Goal: Task Accomplishment & Management: Use online tool/utility

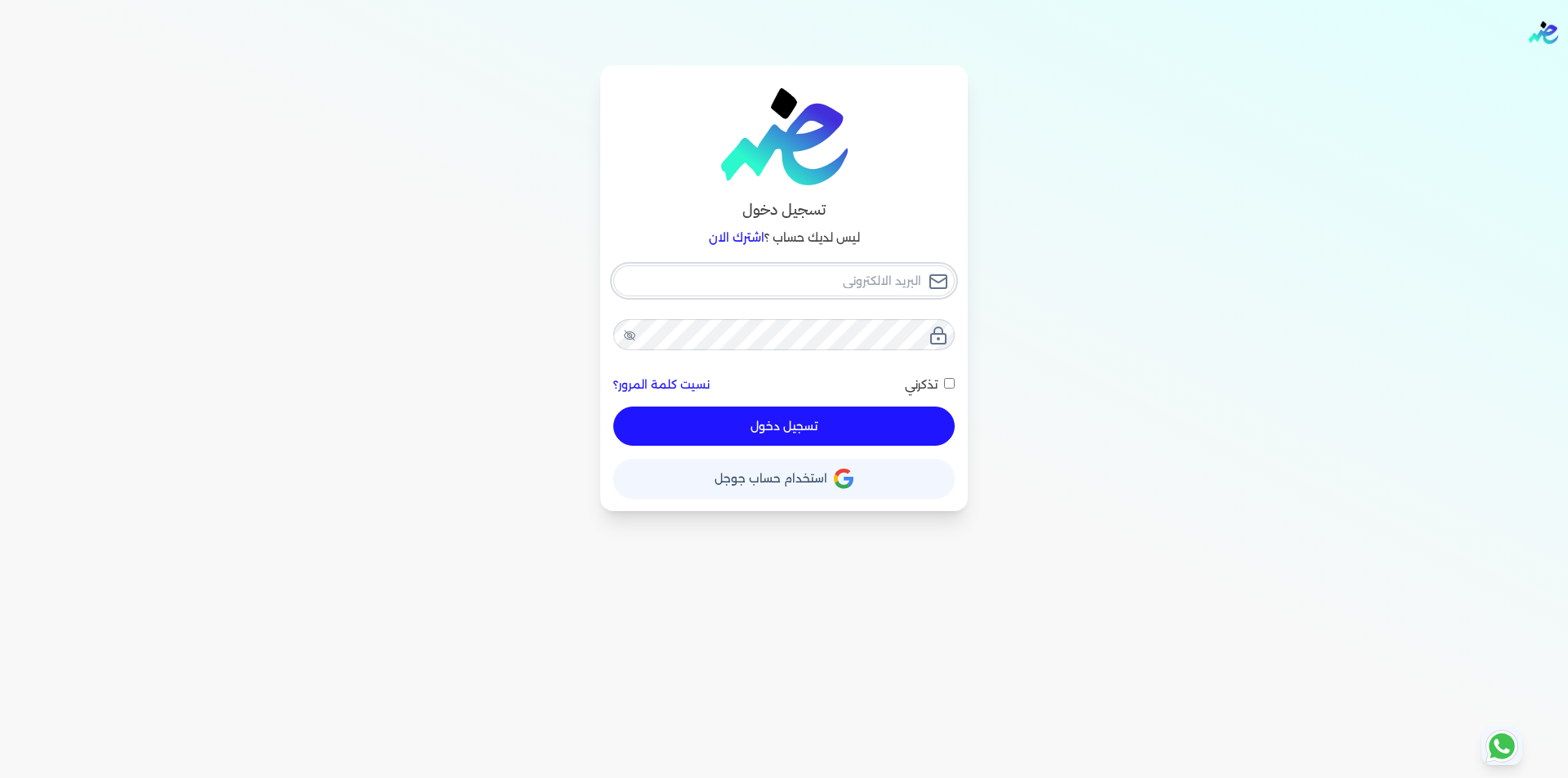
type input "[EMAIL_ADDRESS][DOMAIN_NAME]"
click at [843, 439] on button "تسجيل دخول" at bounding box center [784, 426] width 341 height 39
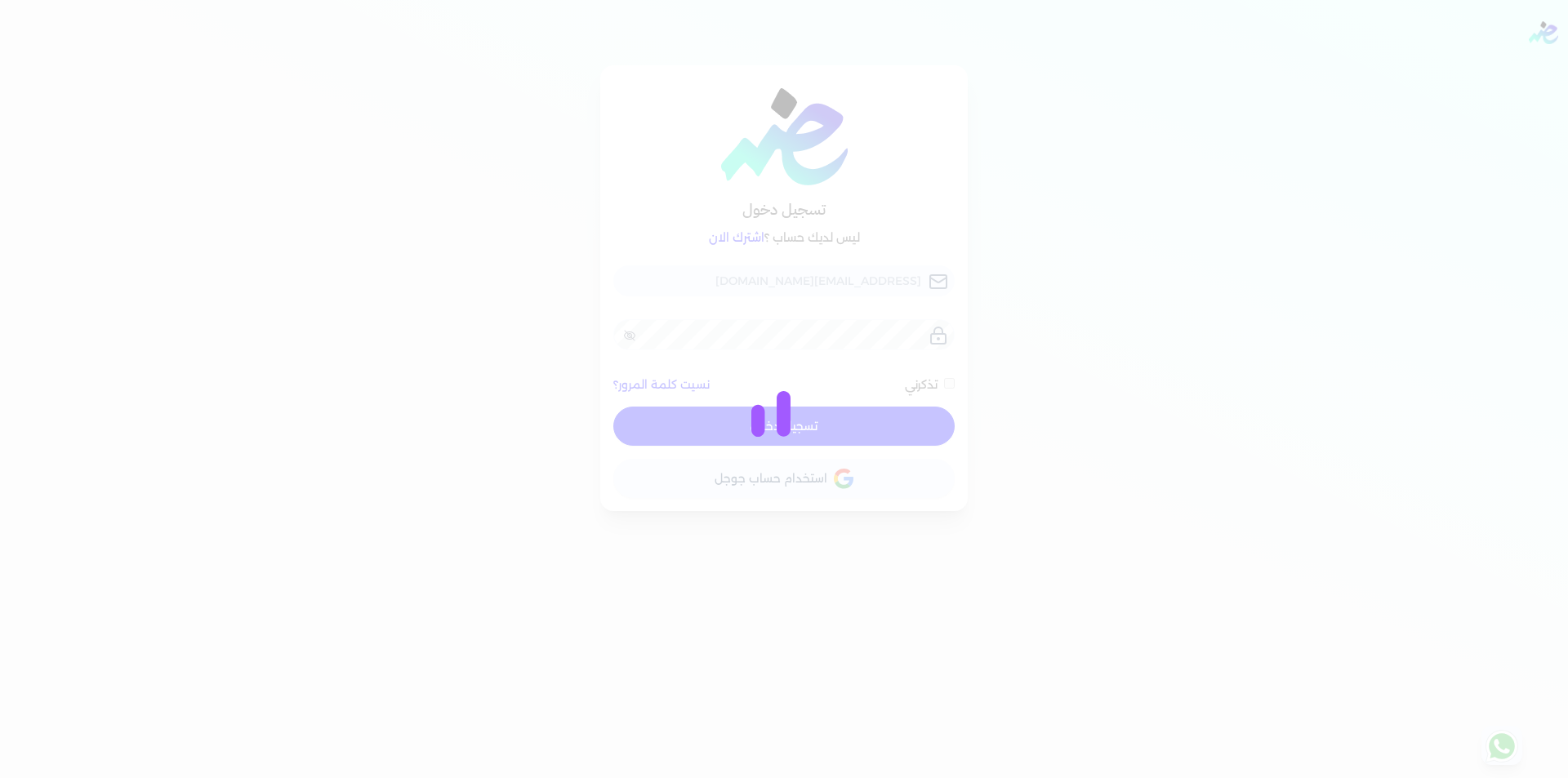
checkbox input "false"
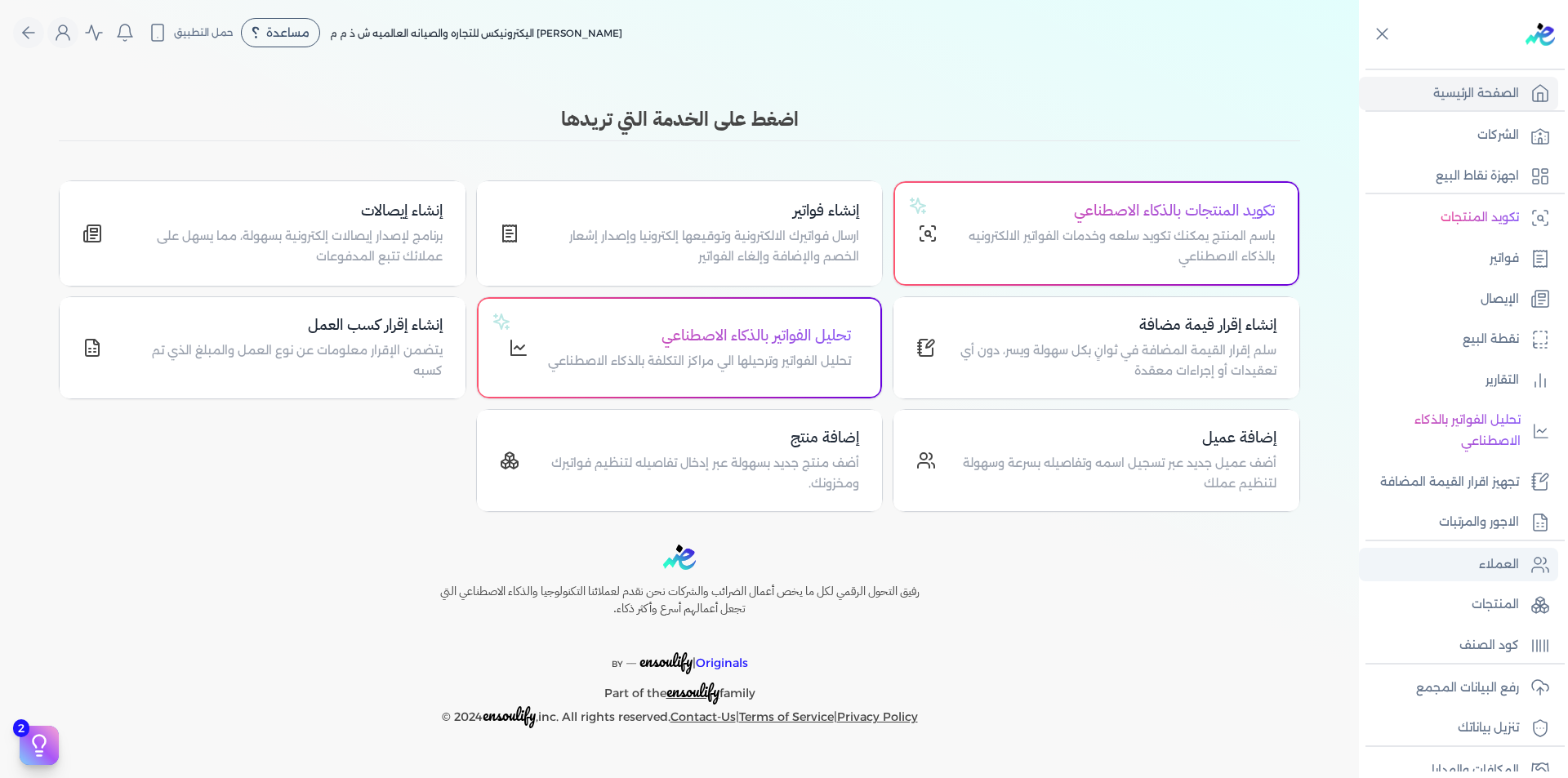
click at [1484, 571] on p "العملاء" at bounding box center [1498, 565] width 40 height 21
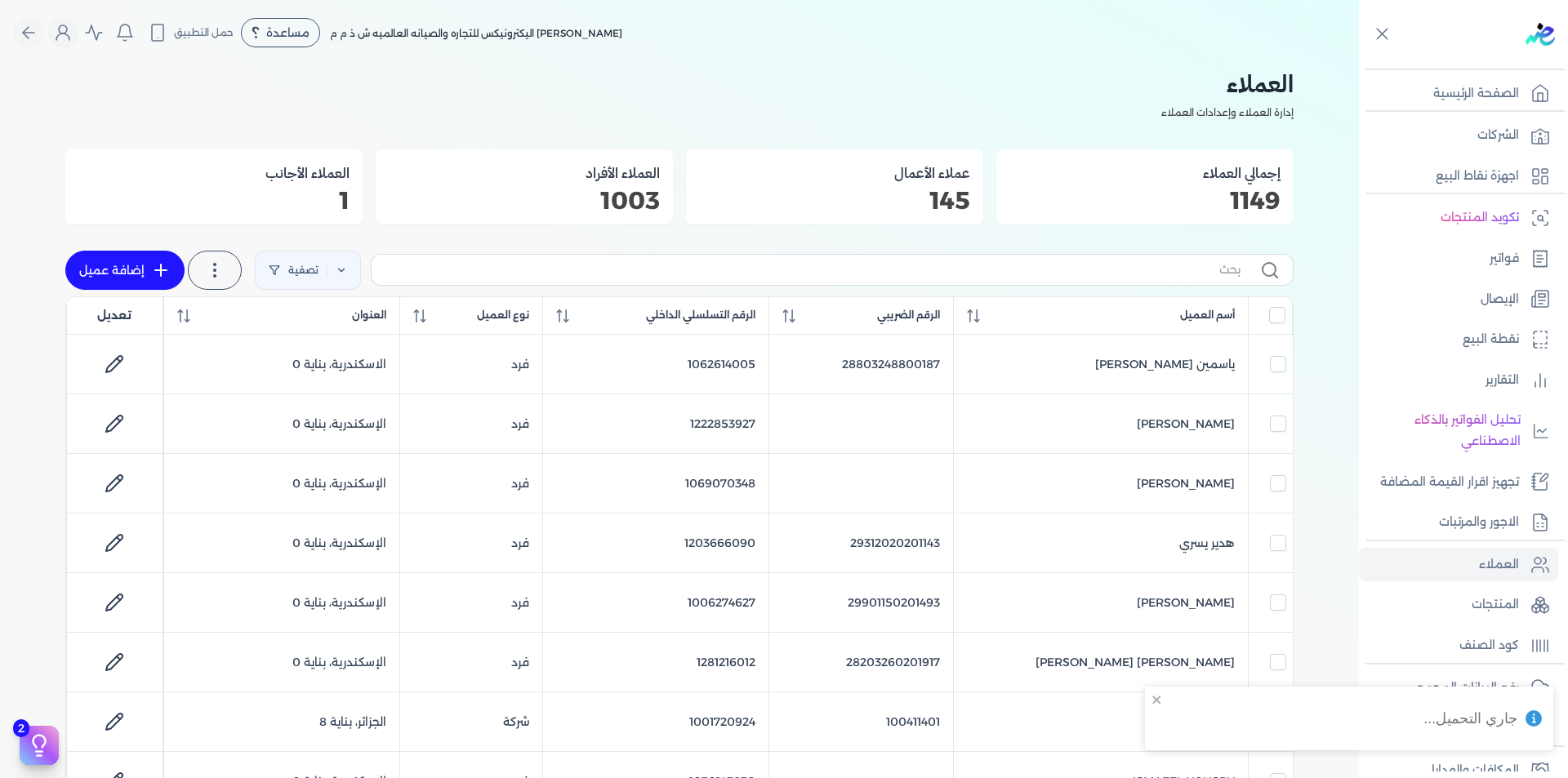
click at [140, 265] on link "إضافة عميل" at bounding box center [124, 270] width 119 height 39
select select "B"
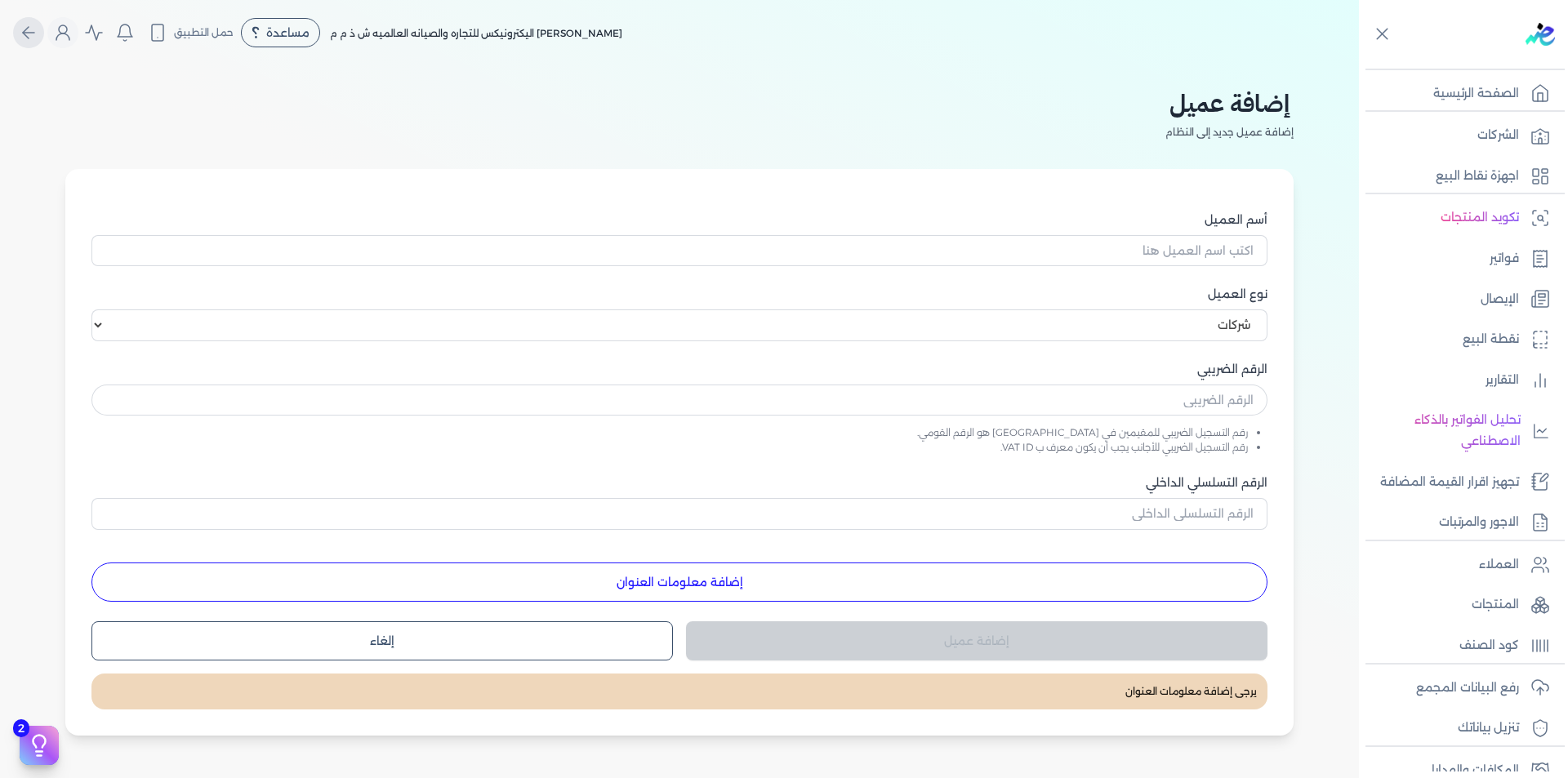
click at [24, 30] on button "Global" at bounding box center [29, 33] width 31 height 31
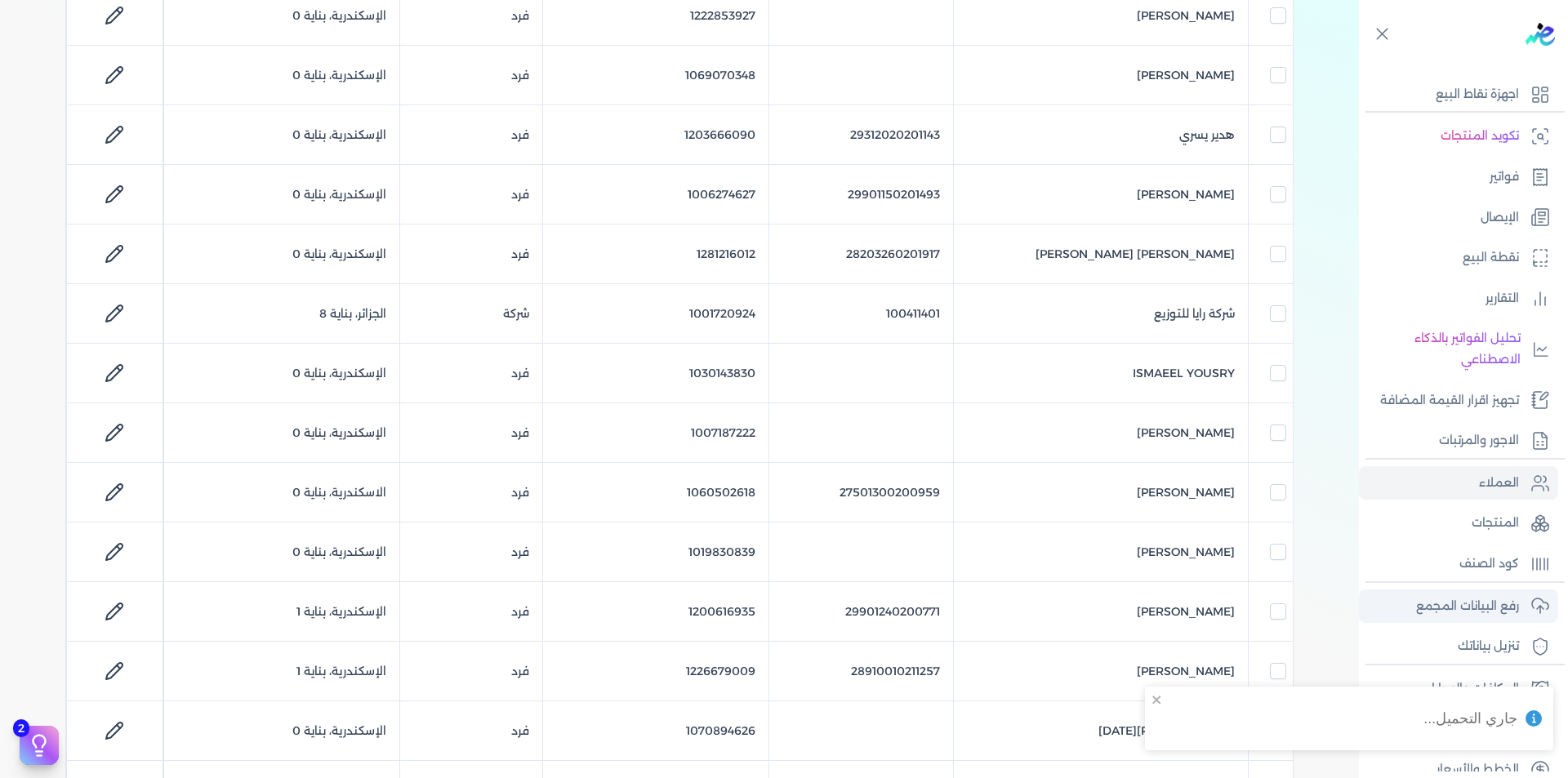
scroll to position [104, 0]
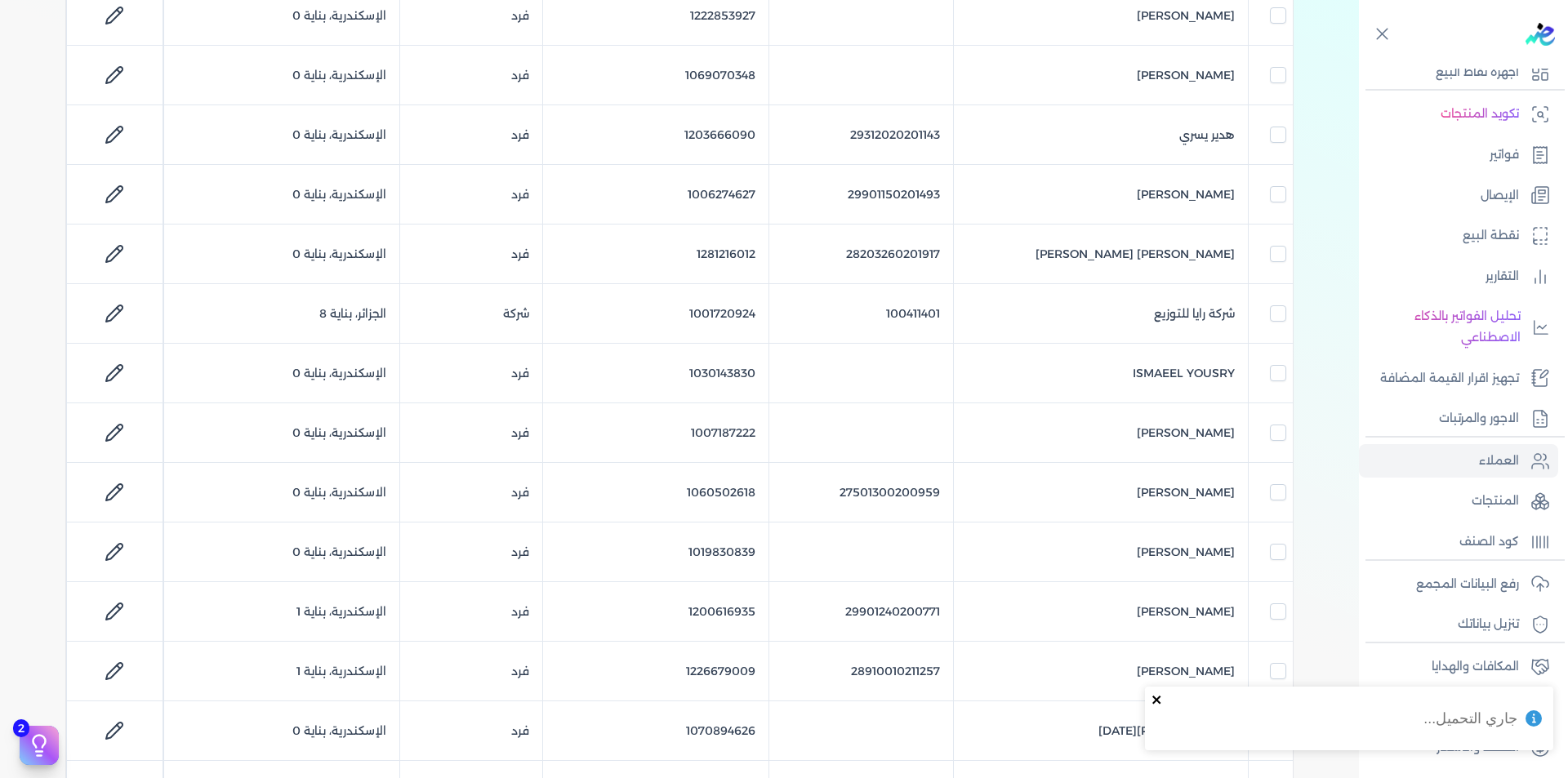
click at [1156, 703] on icon "close" at bounding box center [1156, 699] width 11 height 13
click at [1458, 585] on p "رفع البيانات المجمع" at bounding box center [1467, 584] width 103 height 21
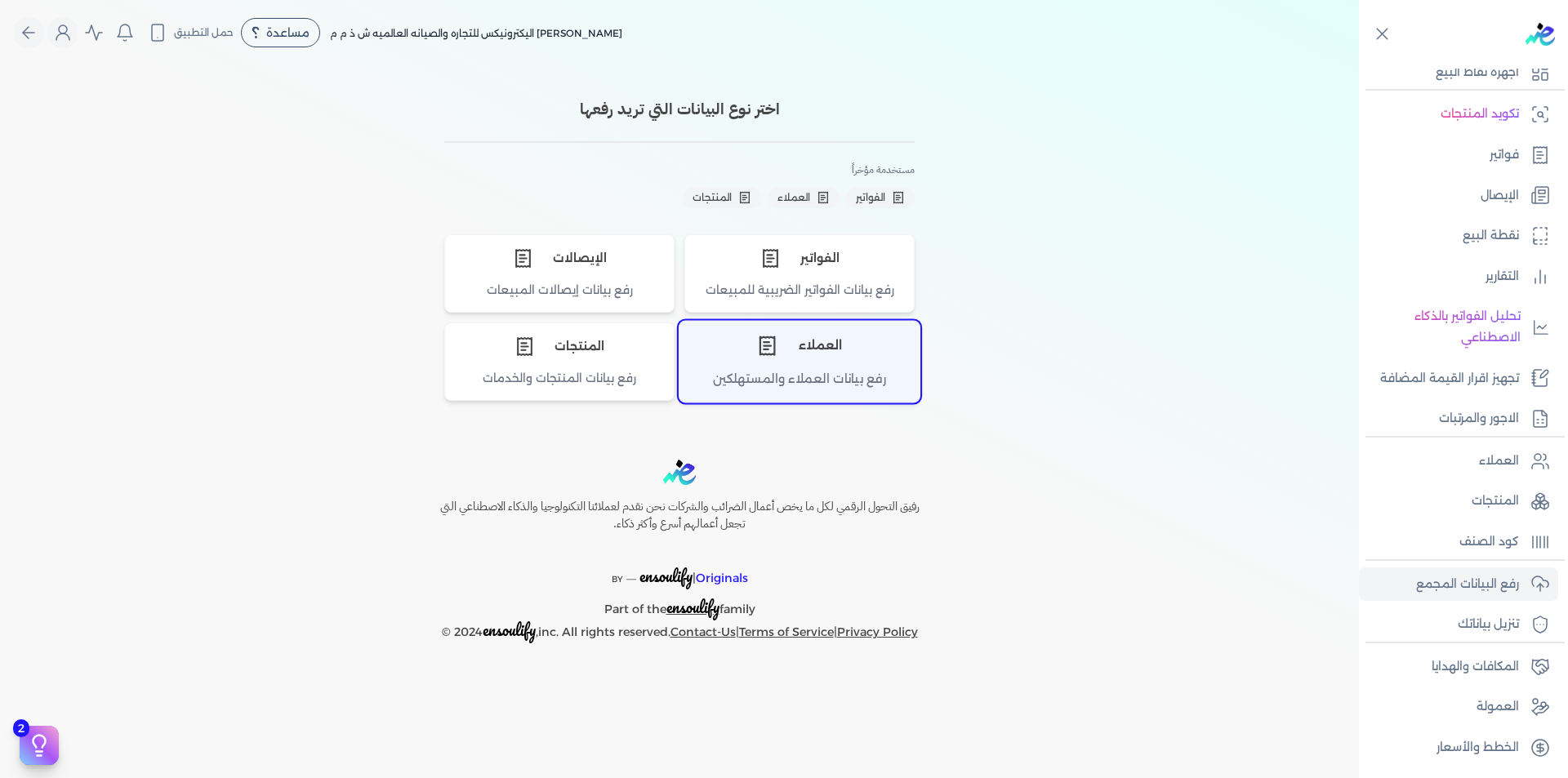
click at [804, 349] on div "العملاء" at bounding box center [799, 345] width 240 height 49
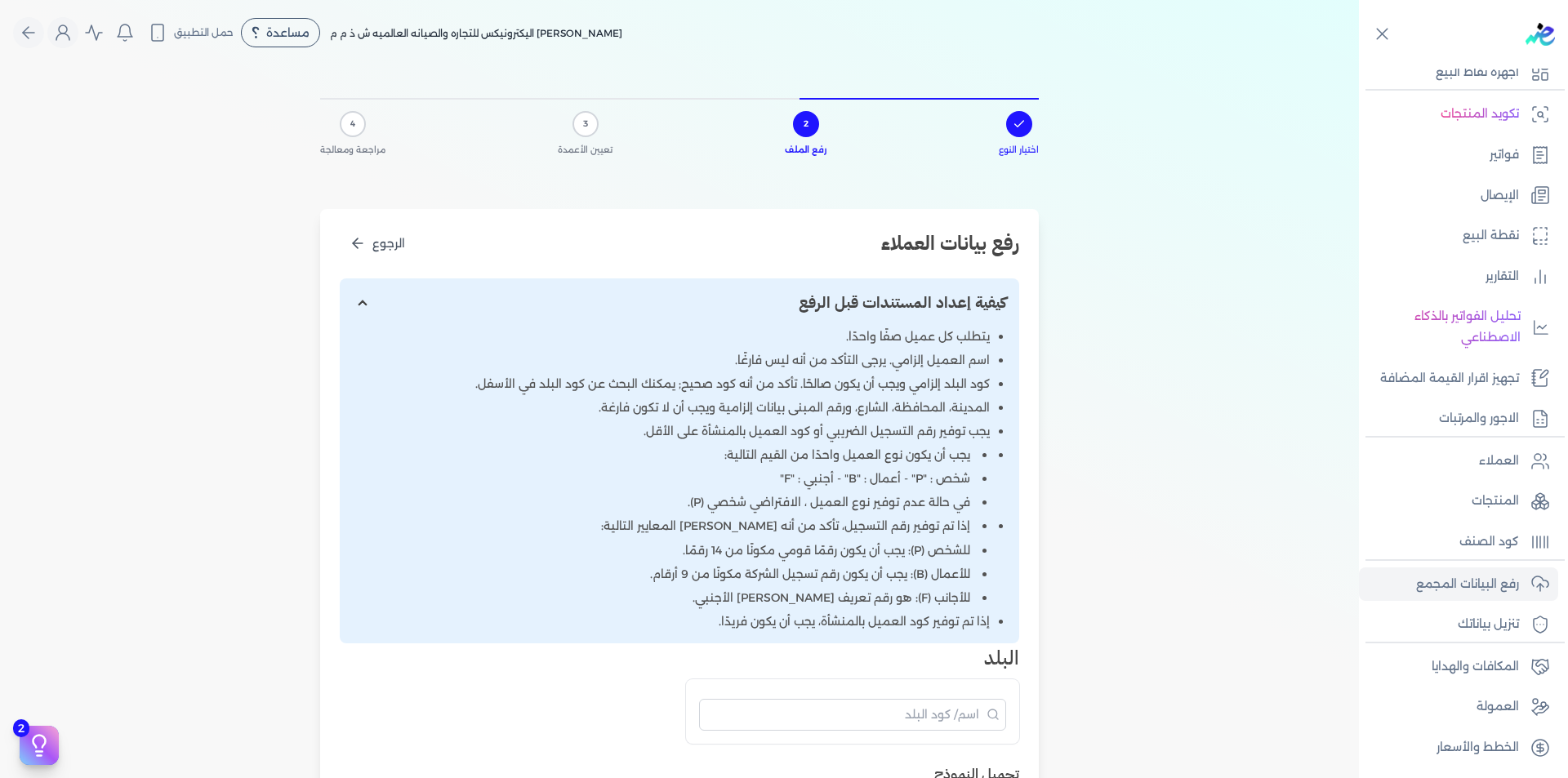
scroll to position [571, 0]
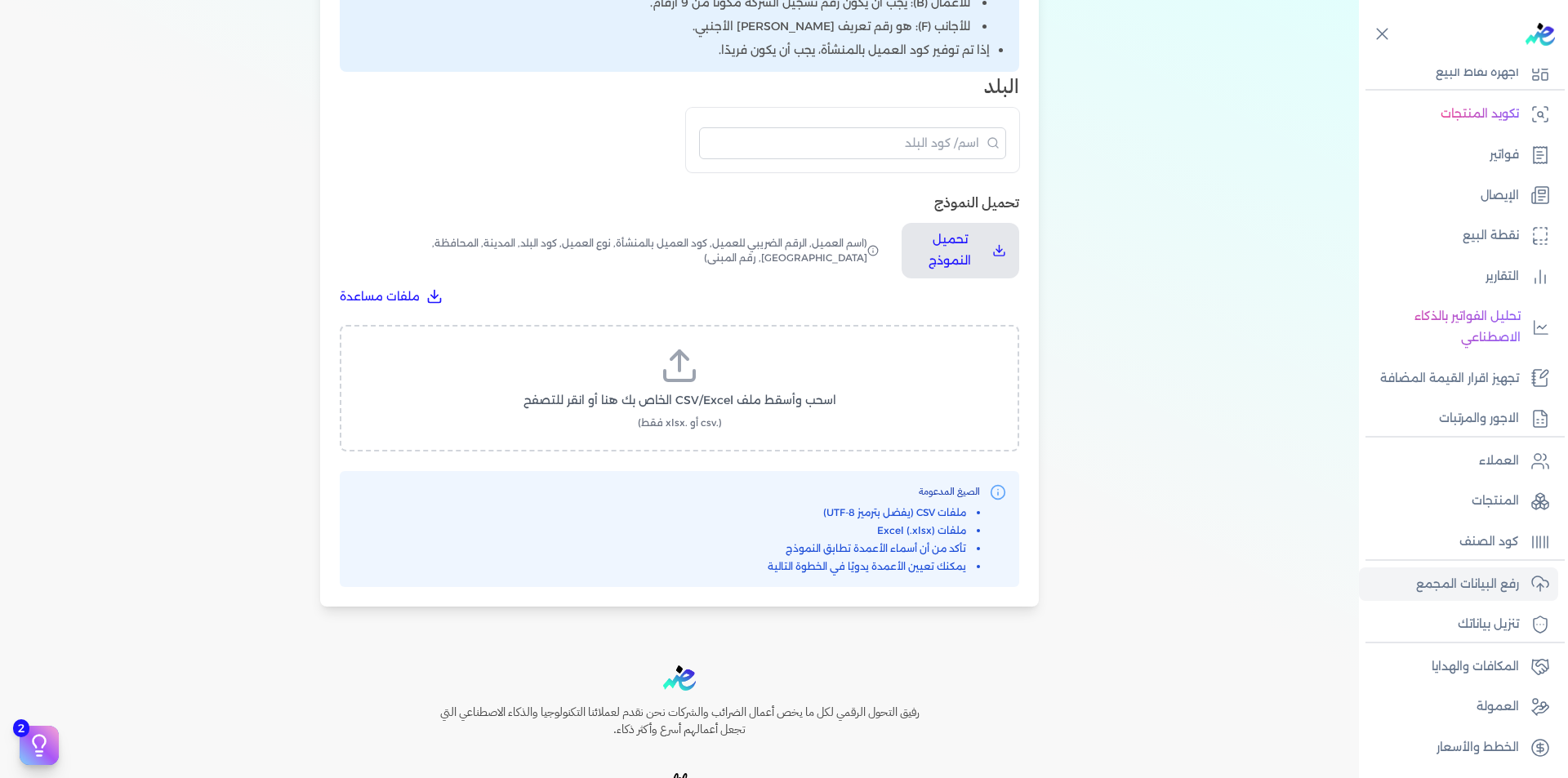
click at [740, 399] on span "اسحب وأسقط ملف CSV/Excel الخاص بك هنا أو انقر للتصفح" at bounding box center [679, 400] width 313 height 17
click at [0, 0] on input "اسحب وأسقط ملف CSV/Excel الخاص بك هنا أو انقر للتصفح (.csv أو .xlsx فقط)" at bounding box center [0, 0] width 0 height 0
click at [721, 415] on span "تحميل الملف" at bounding box center [728, 416] width 69 height 17
select select "أسم العميل"
select select "الرقم الضريبي"
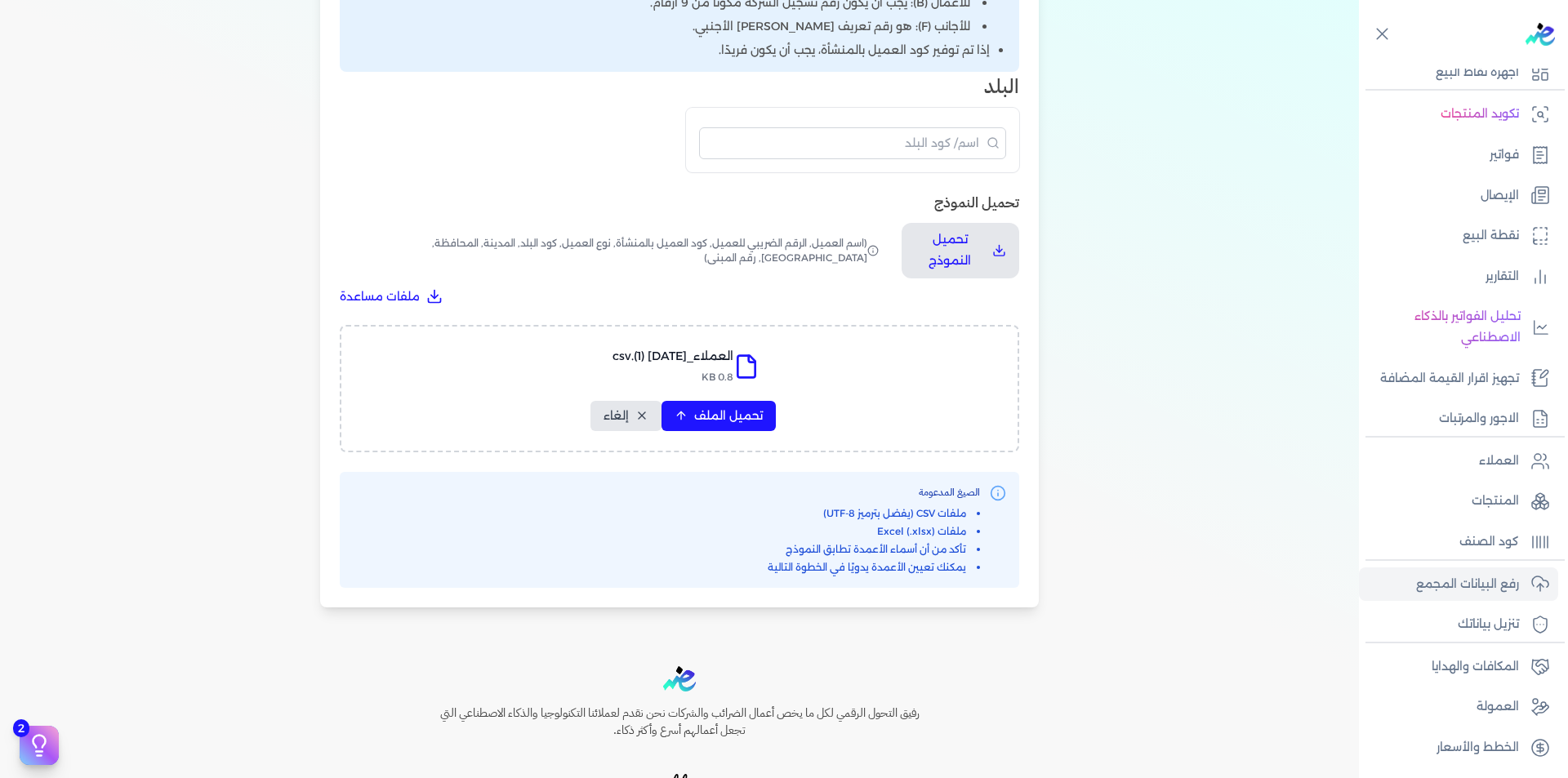
select select "الرقم التسلسلي الداخلي"
select select "نوع العميل"
select select "كود البلد"
select select "city"
select select "المحافظة"
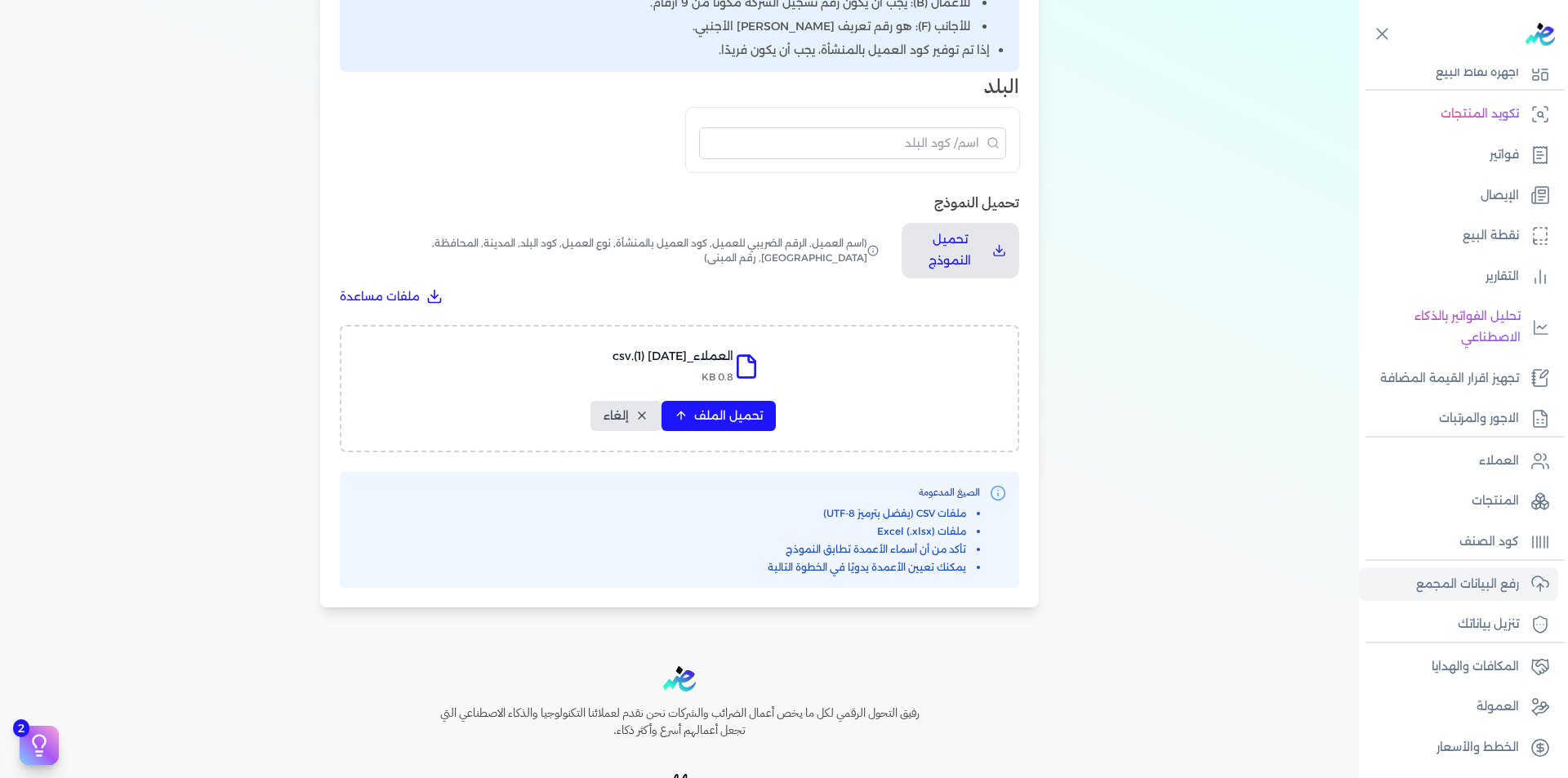
select select "الشارع"
select select "رقم المبنى"
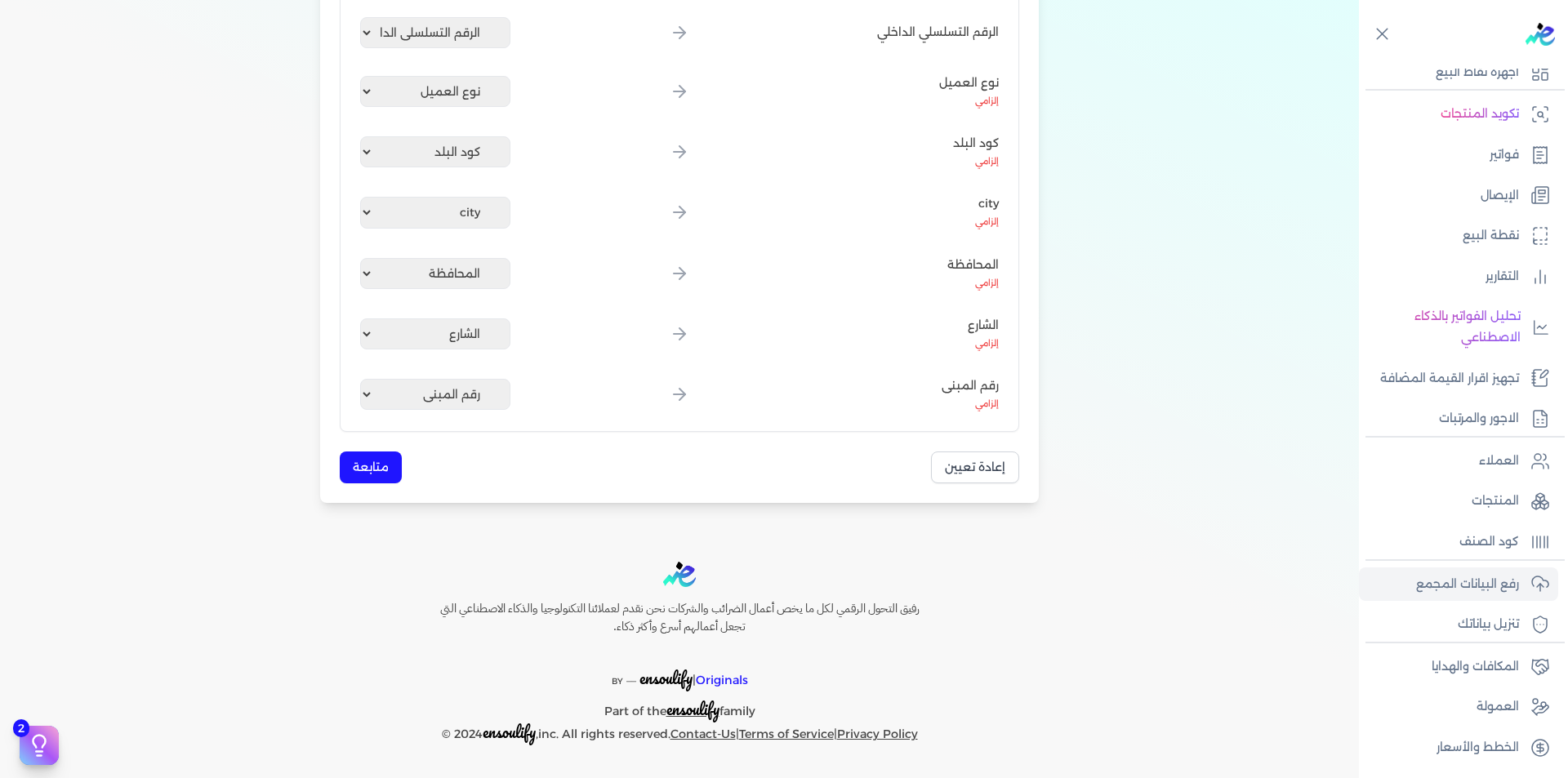
scroll to position [479, 0]
click at [387, 461] on button "متابعة" at bounding box center [370, 467] width 62 height 32
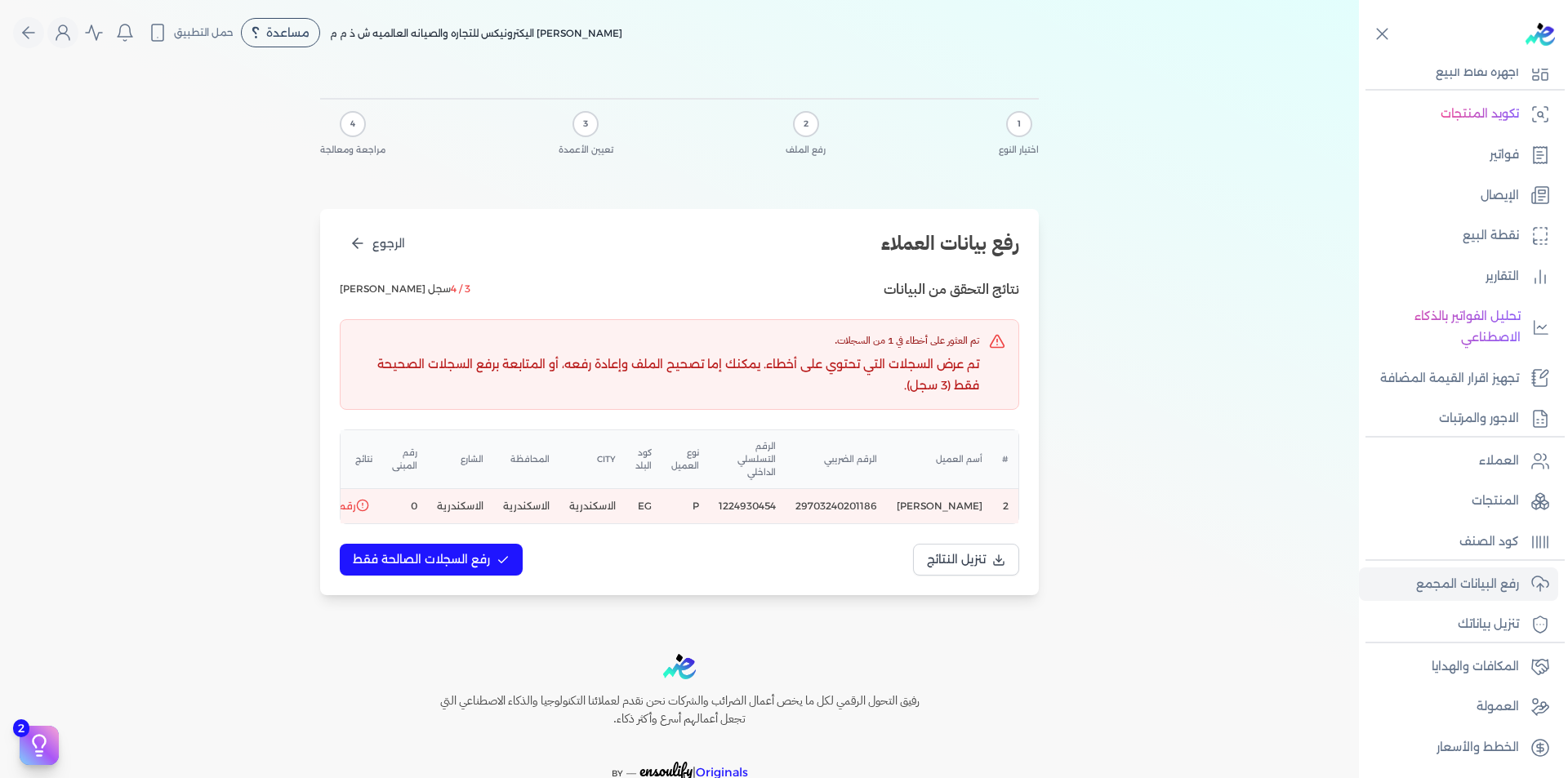
scroll to position [0, -139]
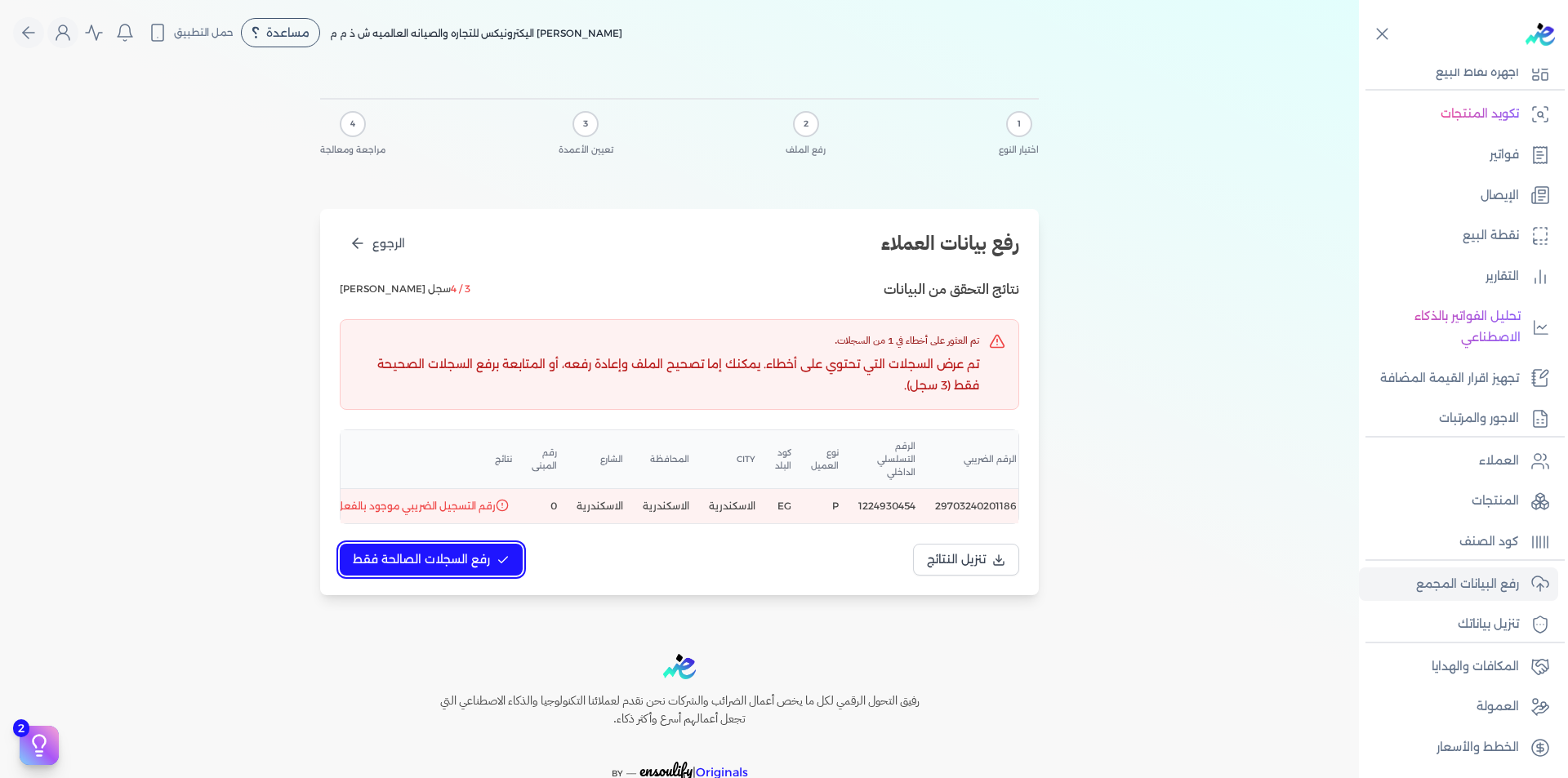
click at [464, 568] on span "رفع السجلات الصالحة فقط" at bounding box center [421, 560] width 138 height 17
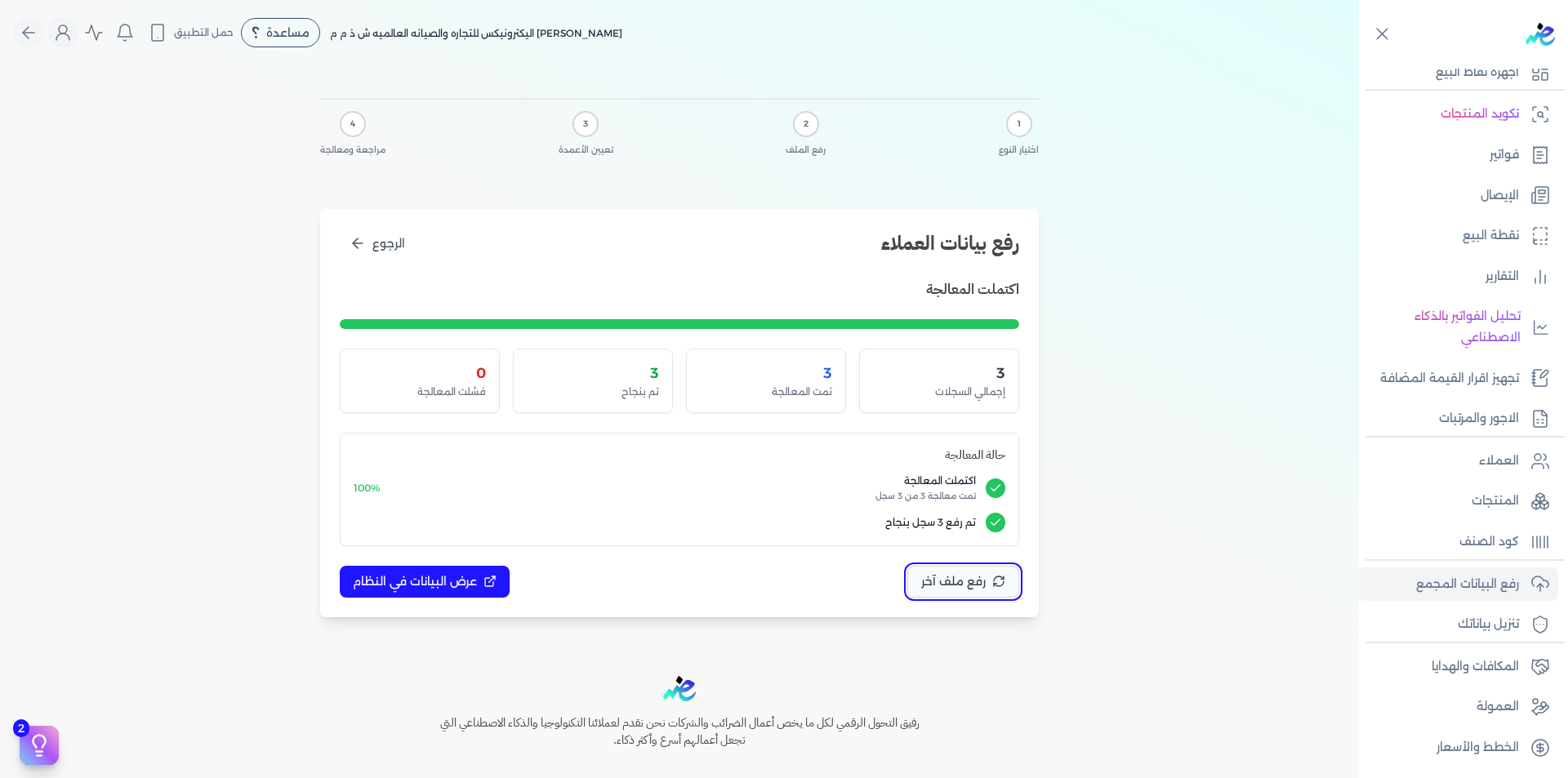
click at [924, 583] on button "رفع ملف آخر" at bounding box center [963, 581] width 111 height 32
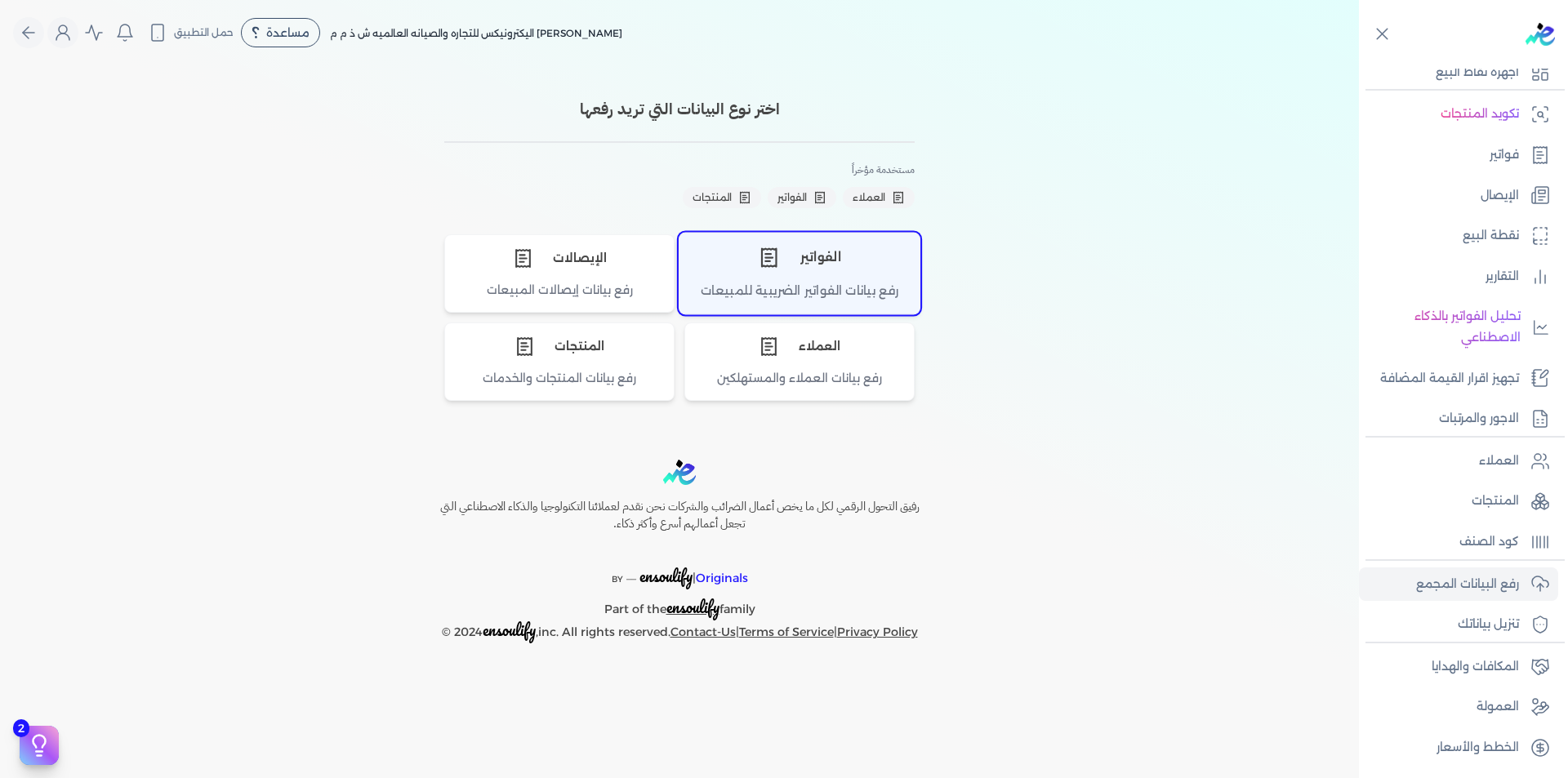
click at [810, 295] on div "رفع بيانات الفواتير الضريبية للمبيعات" at bounding box center [799, 298] width 240 height 32
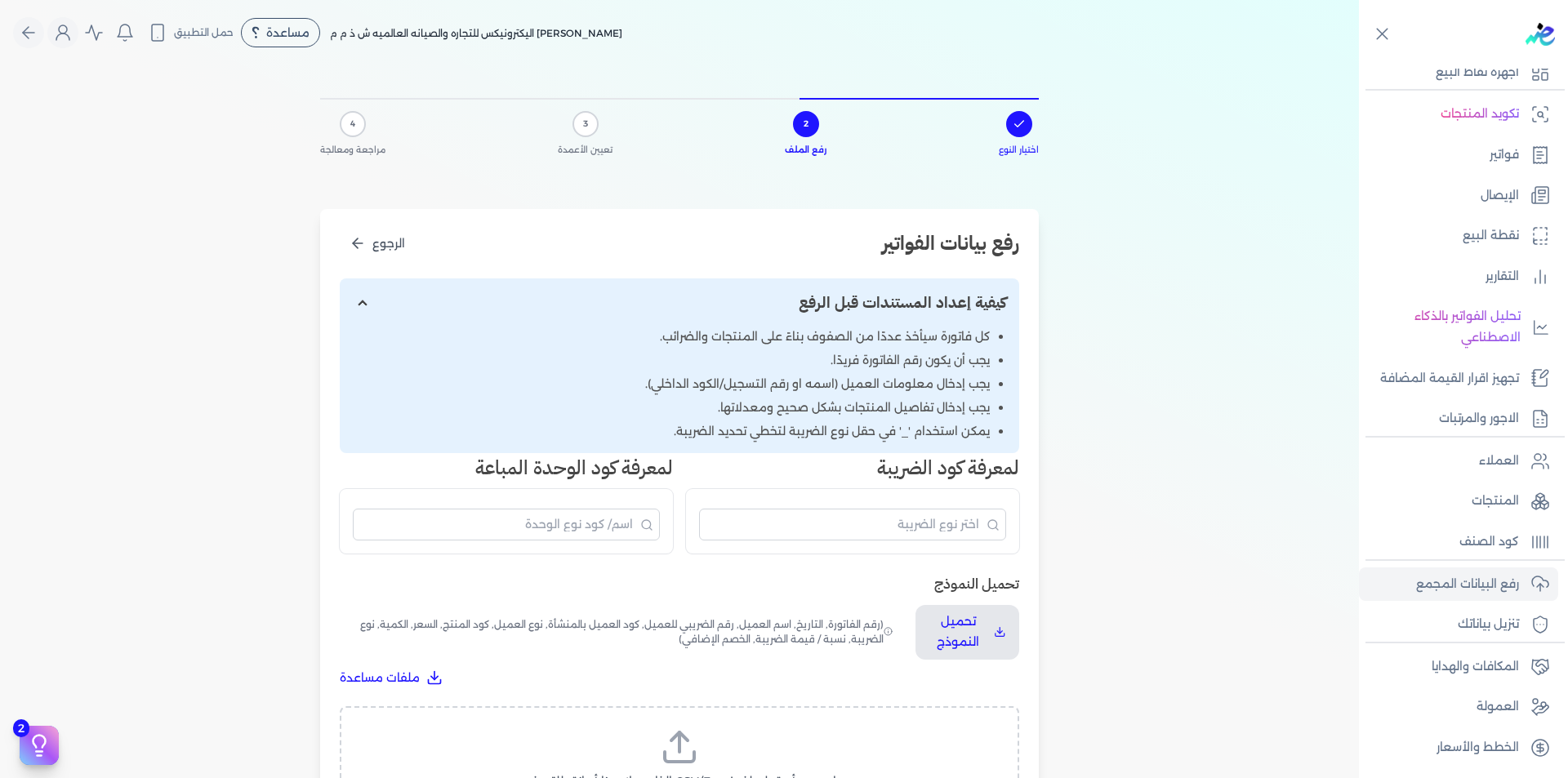
click at [718, 725] on div "اسحب وأسقط ملف CSV/Excel الخاص بك هنا أو انقر للتصفح (.csv أو .xlsx فقط)" at bounding box center [679, 768] width 679 height 126
click at [709, 741] on label "اسحب وأسقط ملف CSV/Excel الخاص بك هنا أو انقر للتصفح (.csv أو .xlsx فقط)" at bounding box center [678, 769] width 636 height 84
click at [0, 0] on input "اسحب وأسقط ملف CSV/Excel الخاص بك هنا أو انقر للتصفح (.csv أو .xlsx فقط)" at bounding box center [0, 0] width 0 height 0
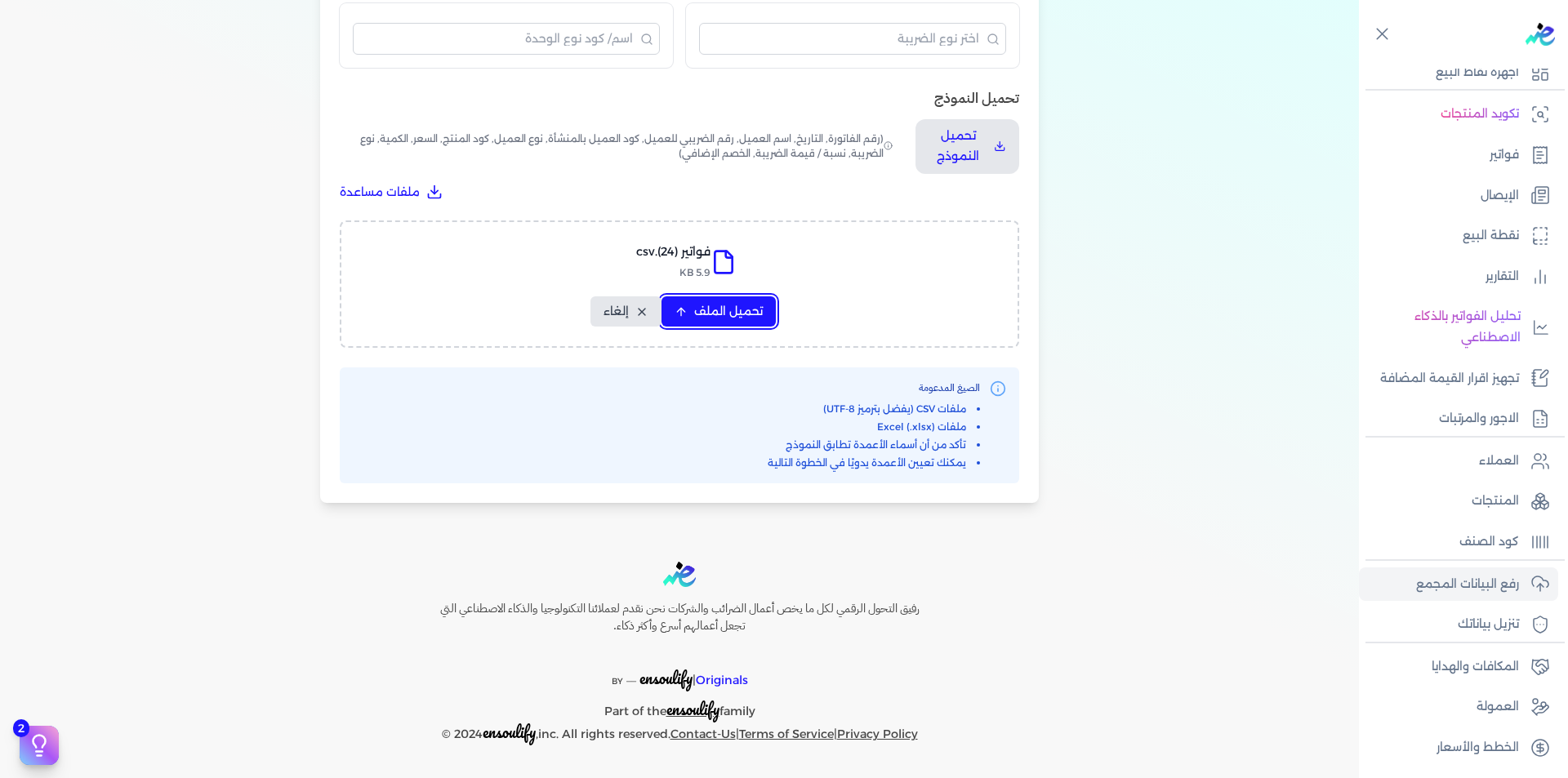
click at [712, 296] on button "تحميل الملف" at bounding box center [718, 311] width 114 height 30
select select "رقم الفاتورة"
select select "التاريخ"
select select "أسم العميل"
select select "الرقم الضريبي"
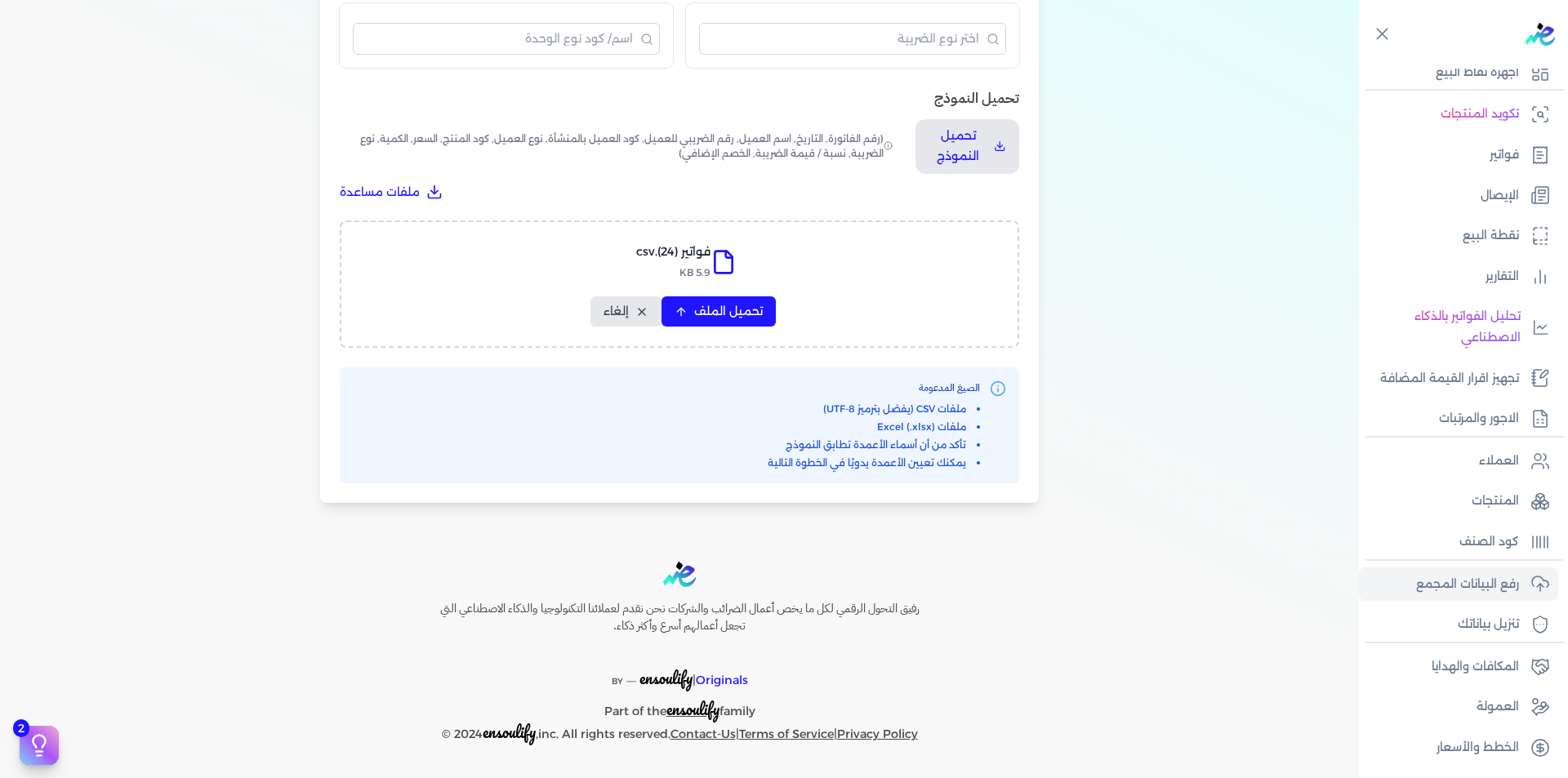
select select "نوع العميل"
select select "الرقم التسلسلي الداخلي"
select select "وصف البند"
select select "سيريال المنتج"
select select "السعر"
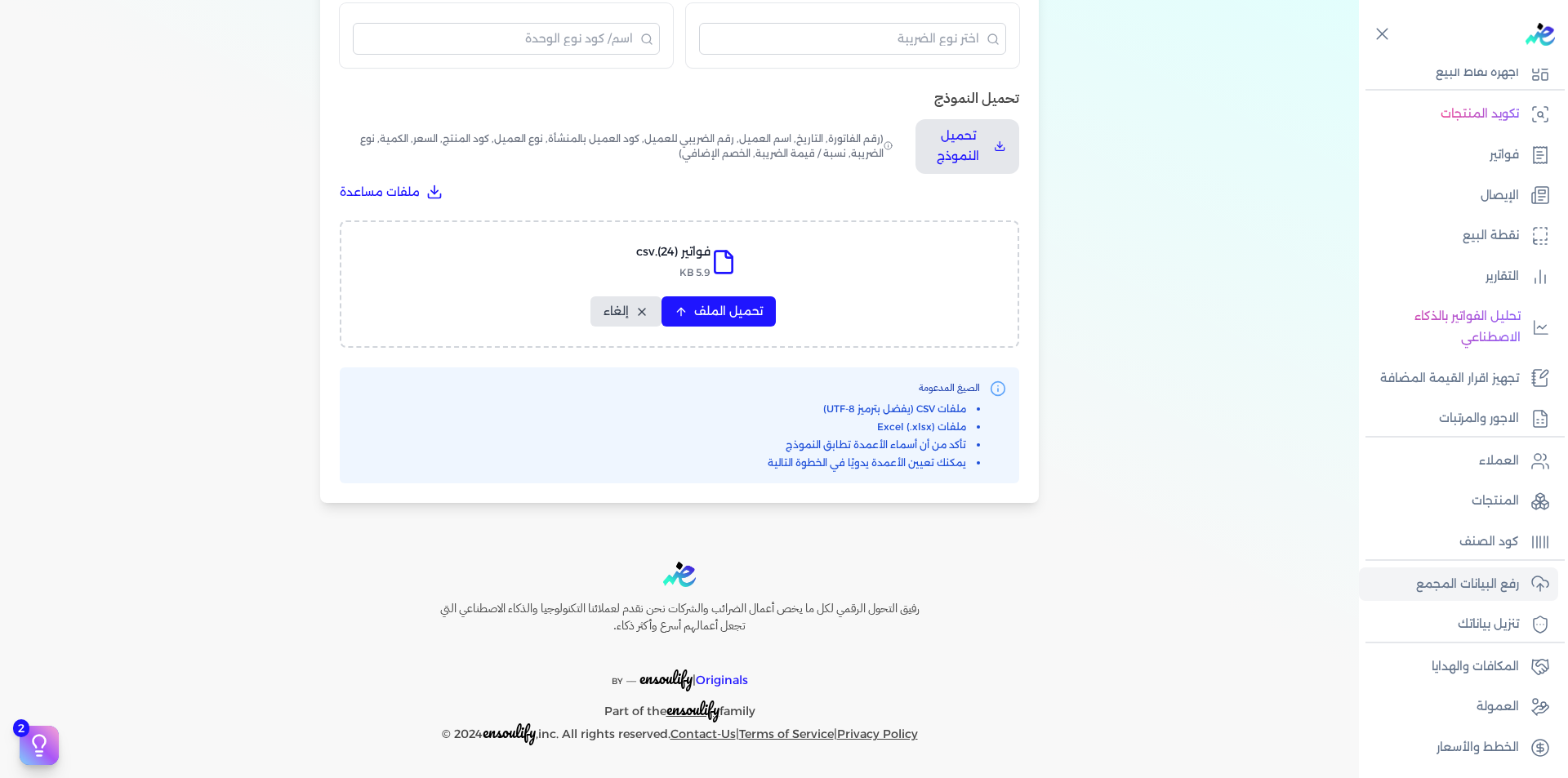
select select "الكمية"
select select "نوع الضريبة"
select select "نسبة / قيمة الضريبة"
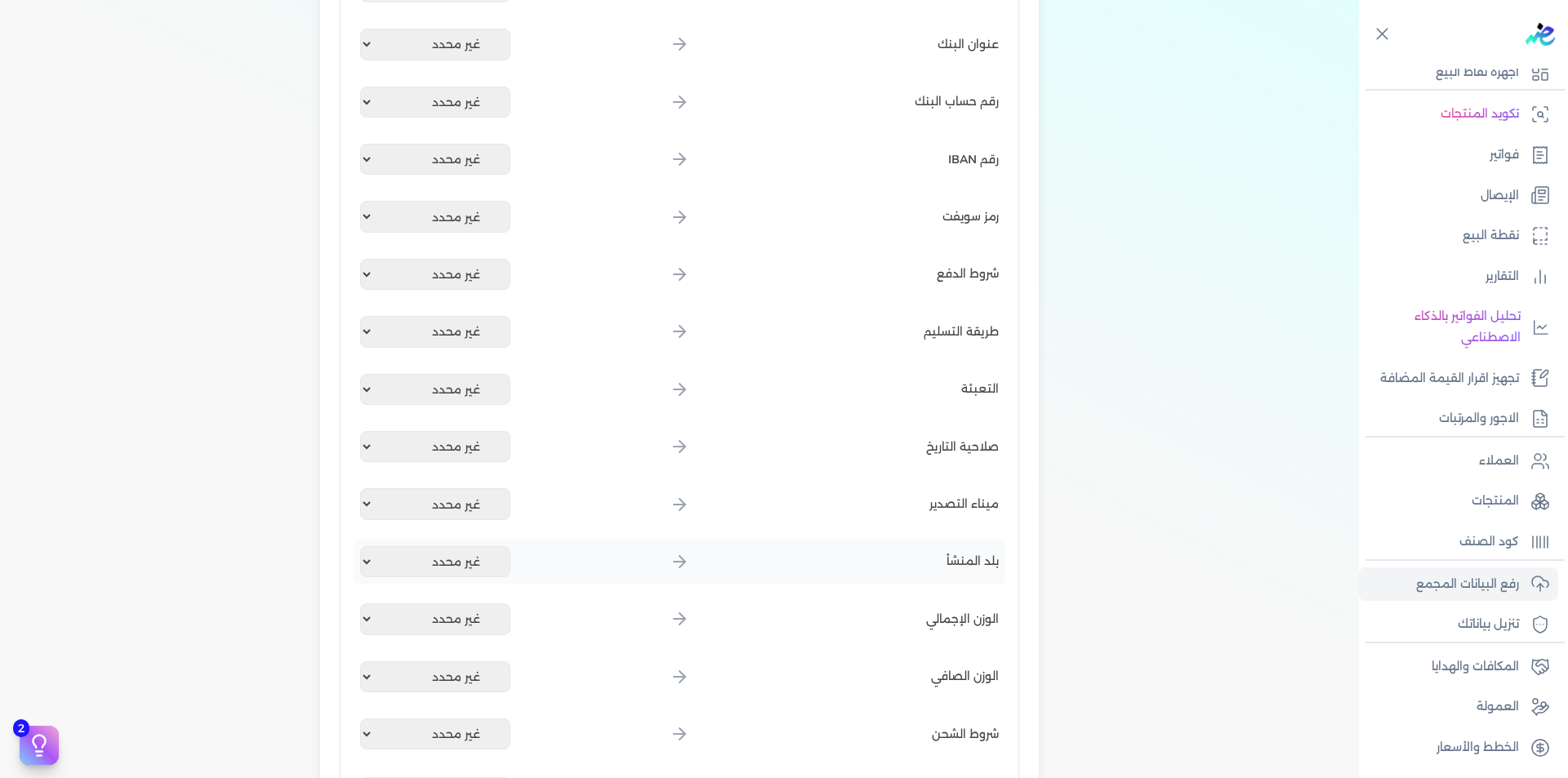
scroll to position [1961, 0]
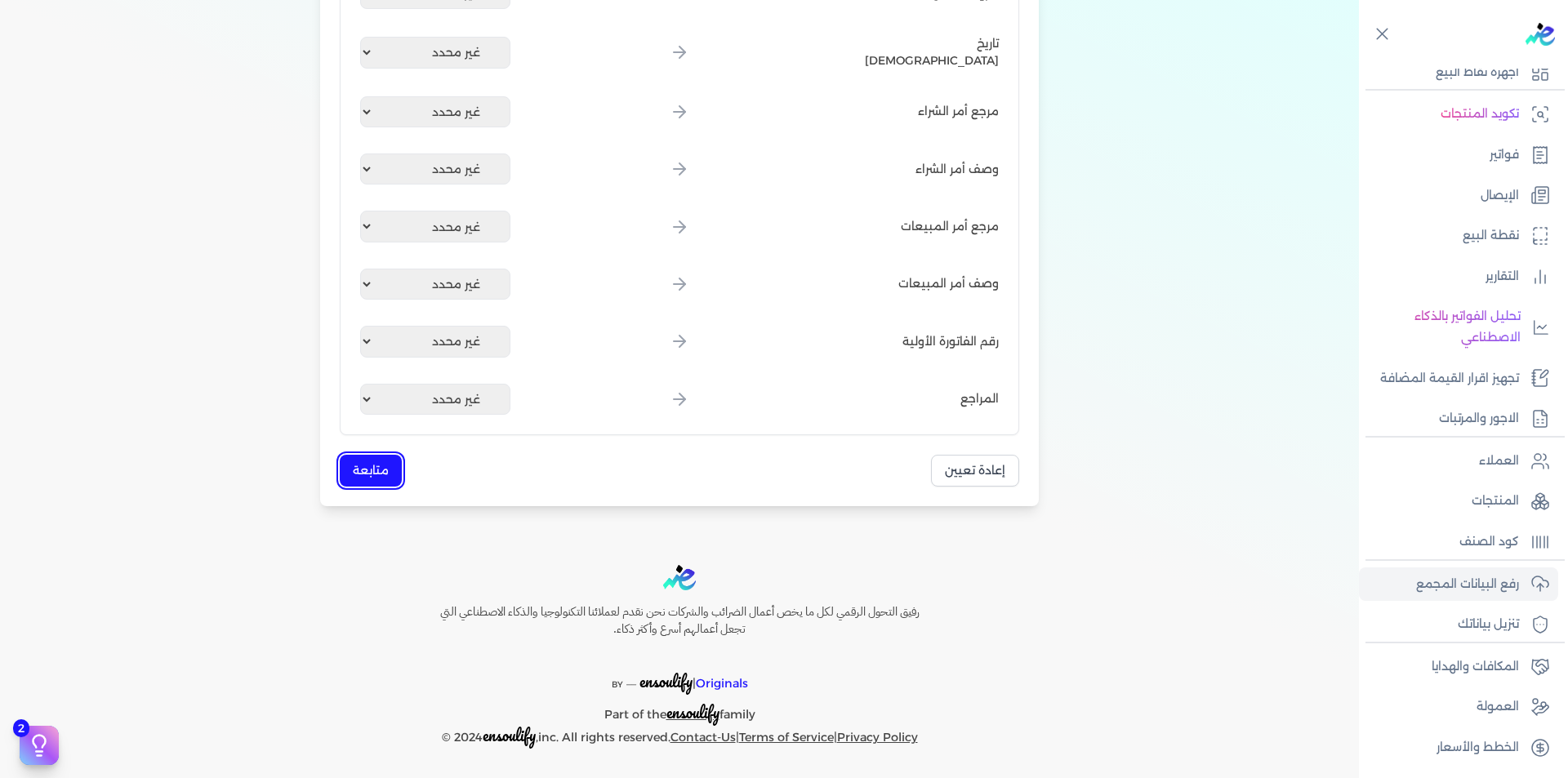
click at [387, 475] on button "متابعة" at bounding box center [370, 470] width 62 height 32
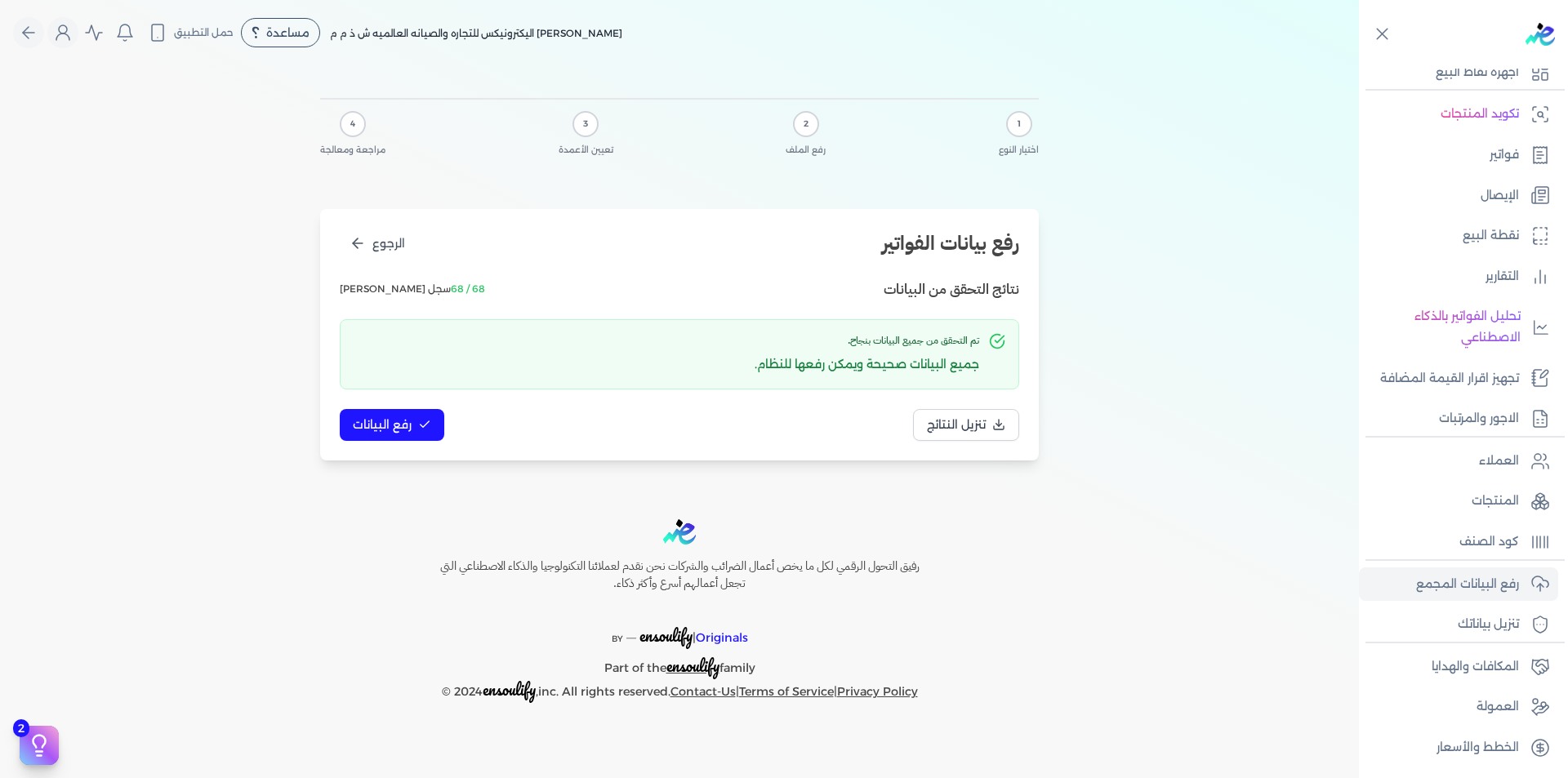
scroll to position [0, 0]
click at [416, 419] on button "رفع البيانات" at bounding box center [392, 425] width 104 height 32
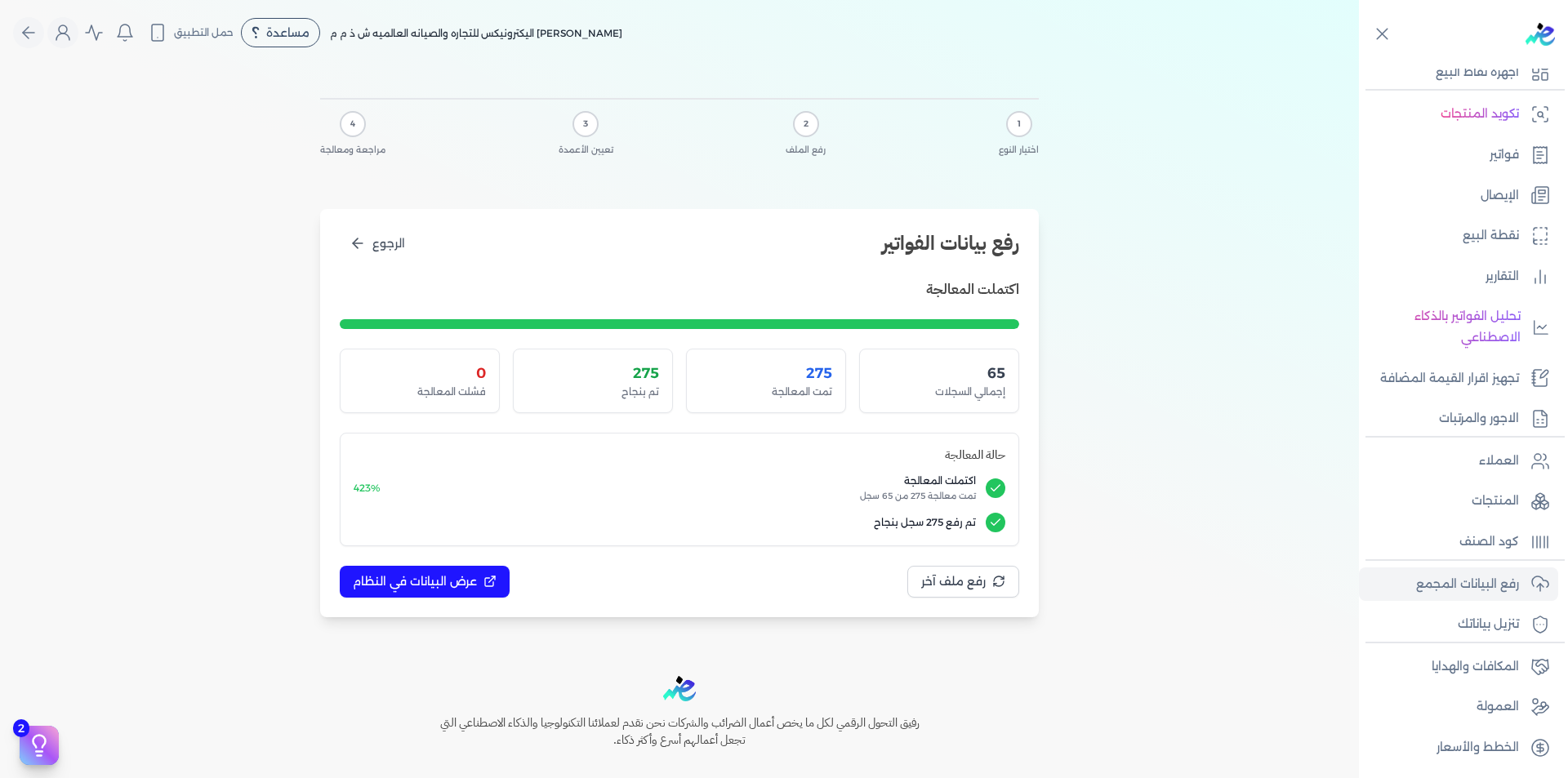
click at [1156, 323] on div "1 اختيار النوع 2 رفع الملف 3 تعيين الأعمدة 4 مراجعة ومعالجة رفع بيانات الفواتير…" at bounding box center [679, 354] width 1358 height 578
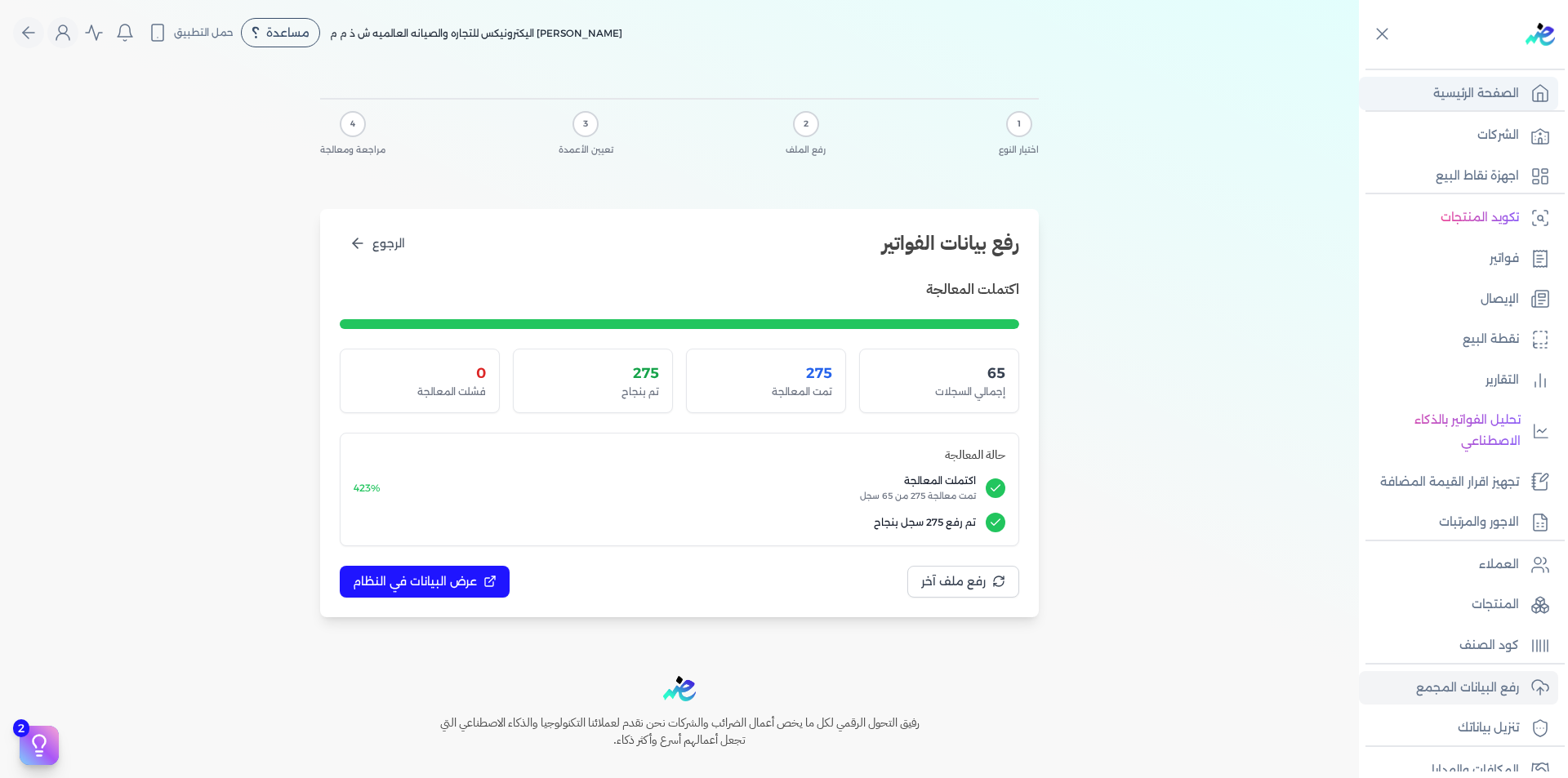
click at [1495, 94] on p "الصفحة الرئيسية" at bounding box center [1476, 94] width 85 height 21
